Goal: Information Seeking & Learning: Learn about a topic

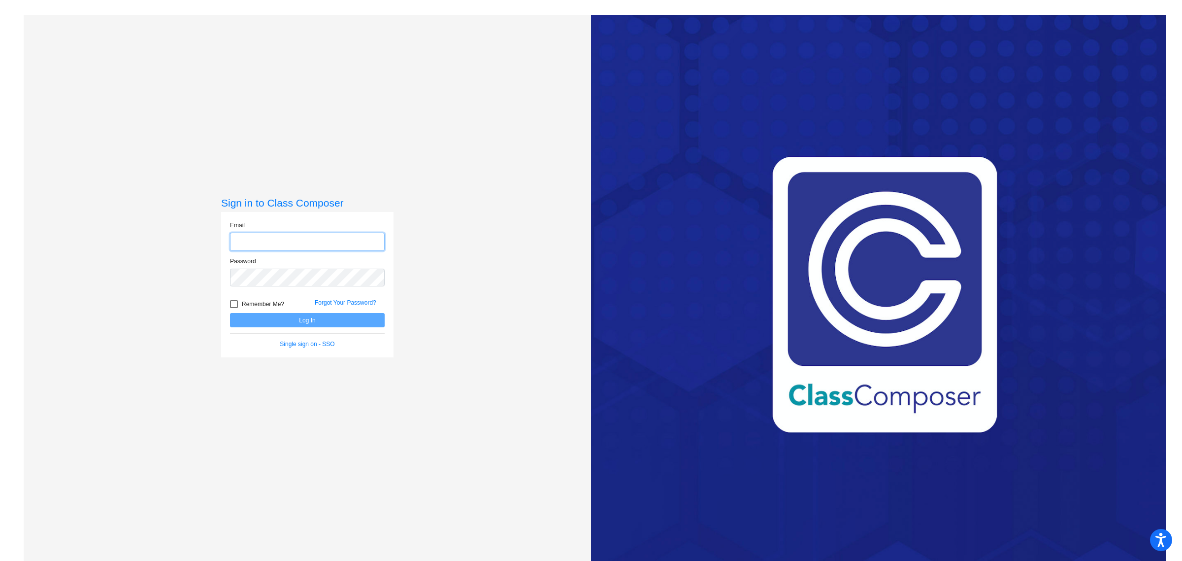
type input "[EMAIL_ADDRESS][PERSON_NAME][DOMAIN_NAME]"
click at [341, 320] on button "Log In" at bounding box center [307, 320] width 155 height 14
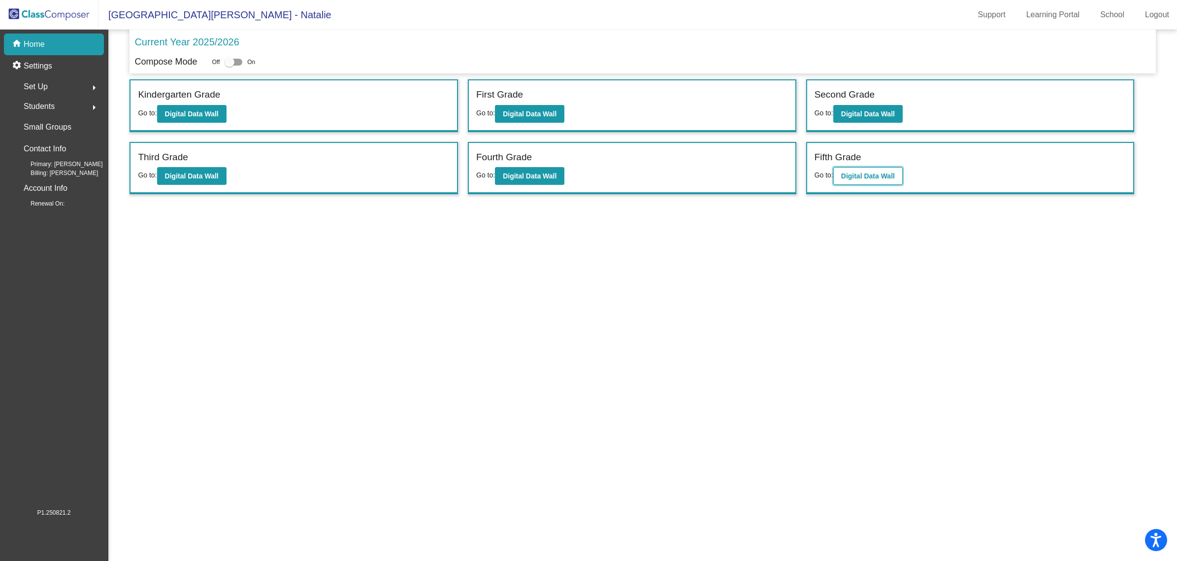
click at [872, 174] on b "Digital Data Wall" at bounding box center [868, 176] width 54 height 8
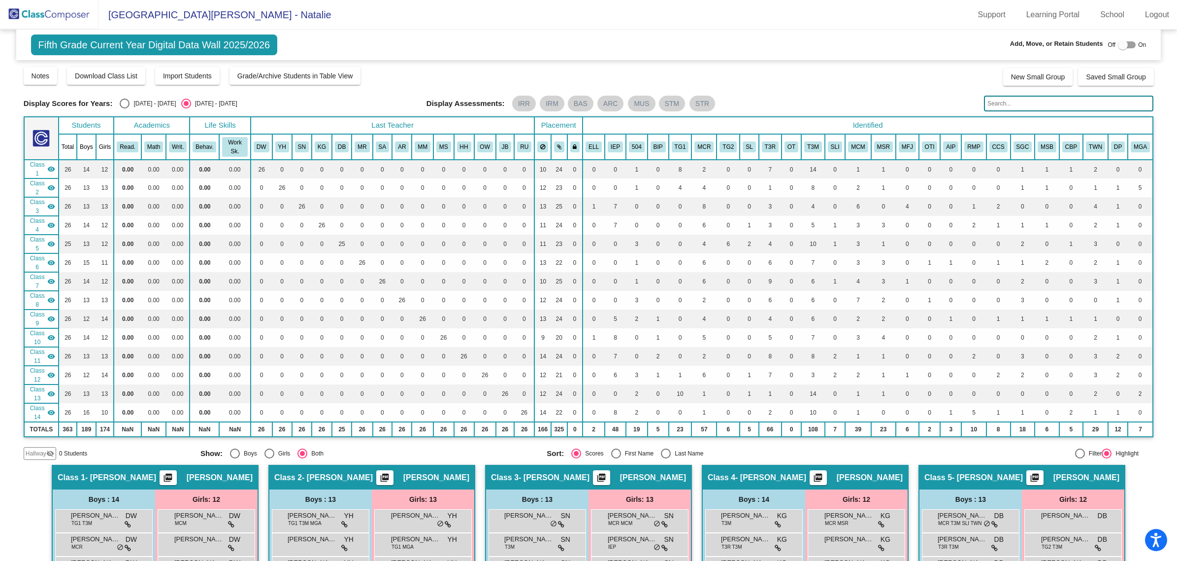
click at [124, 103] on div "Select an option" at bounding box center [125, 104] width 10 height 10
click at [124, 108] on input "[DATE] - [DATE]" at bounding box center [124, 108] width 0 height 0
radio input "true"
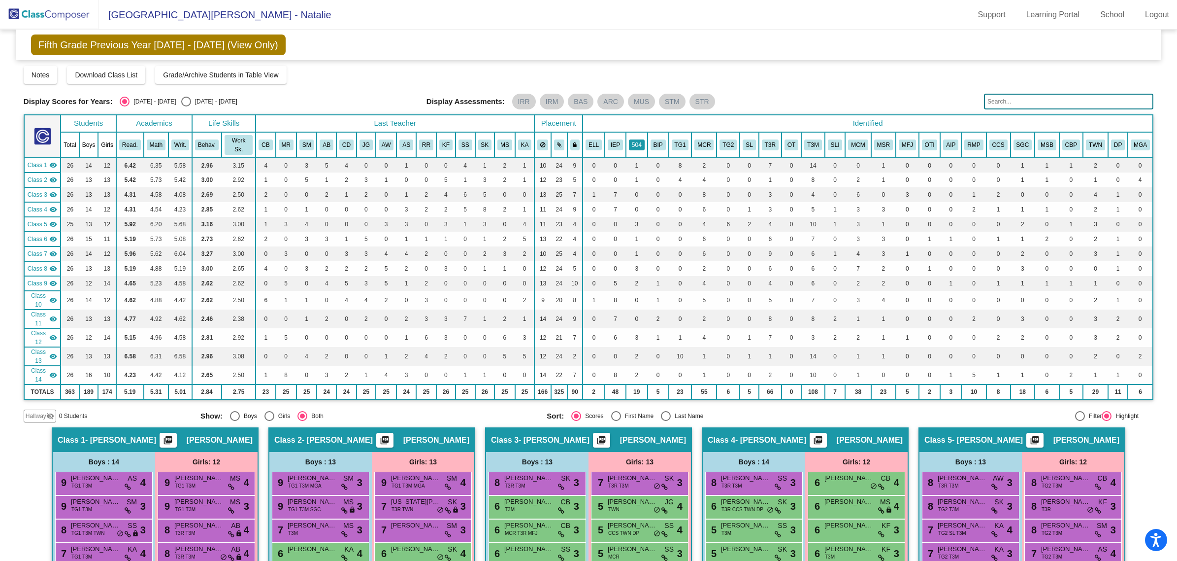
click at [638, 139] on button "504" at bounding box center [637, 144] width 16 height 11
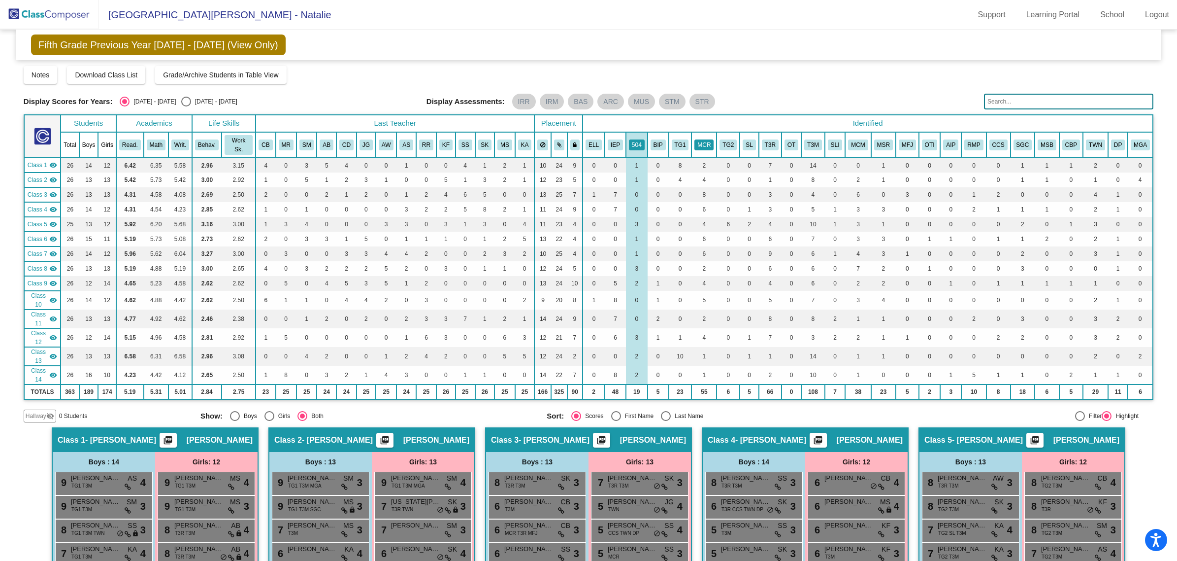
click at [701, 139] on button "MCR" at bounding box center [704, 144] width 19 height 11
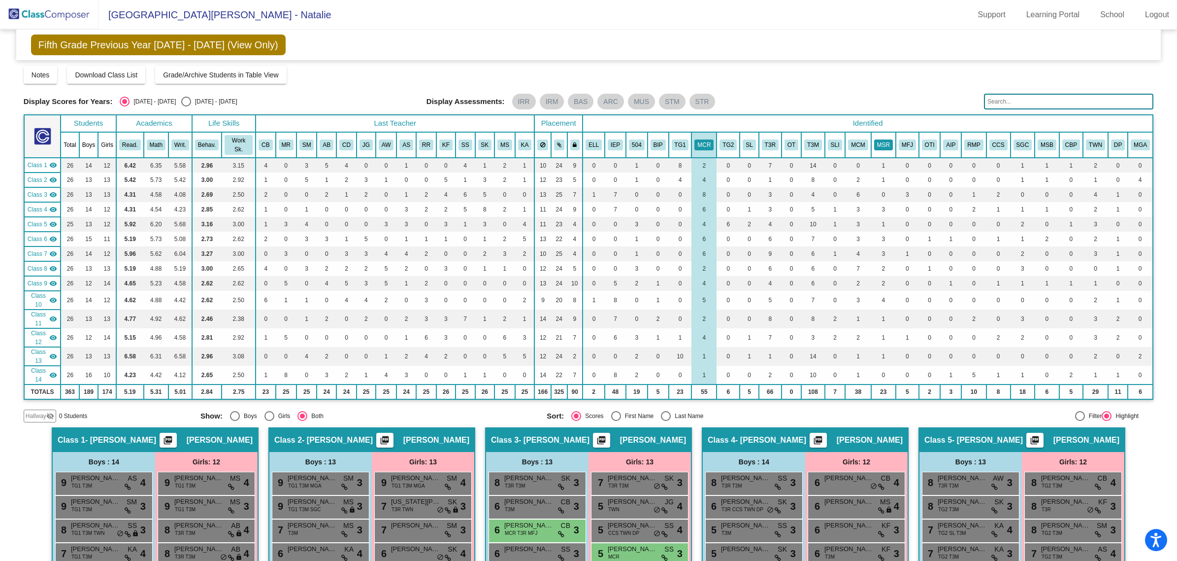
click at [878, 139] on button "MSR" at bounding box center [883, 144] width 19 height 11
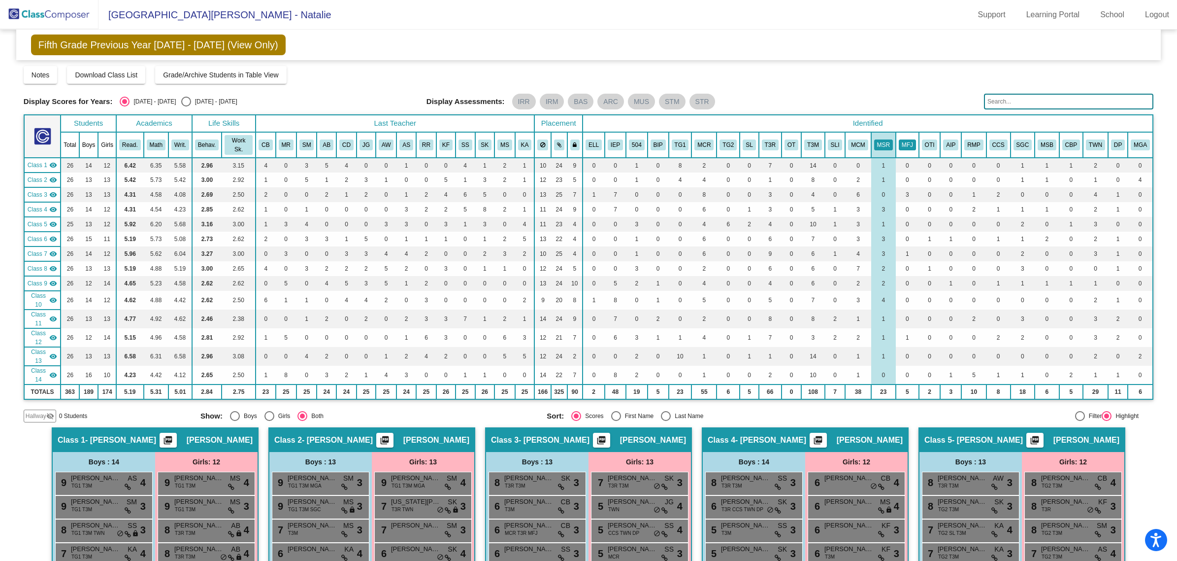
click at [910, 139] on button "MFJ" at bounding box center [907, 144] width 17 height 11
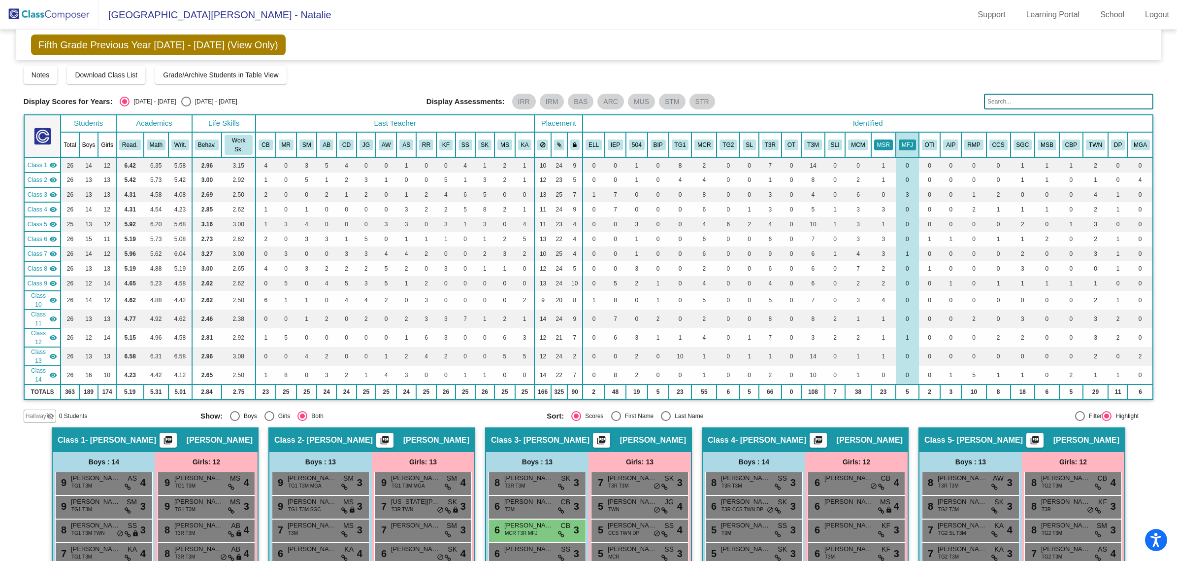
click at [886, 139] on button "MSR" at bounding box center [883, 144] width 19 height 11
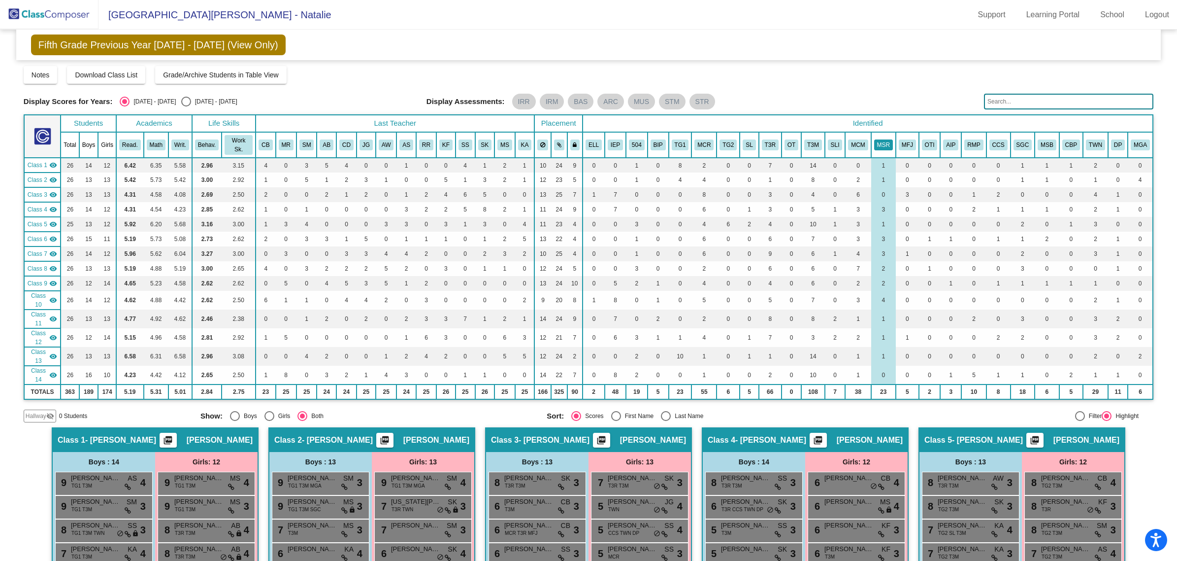
click at [883, 139] on button "MSR" at bounding box center [883, 144] width 19 height 11
